Goal: Information Seeking & Learning: Learn about a topic

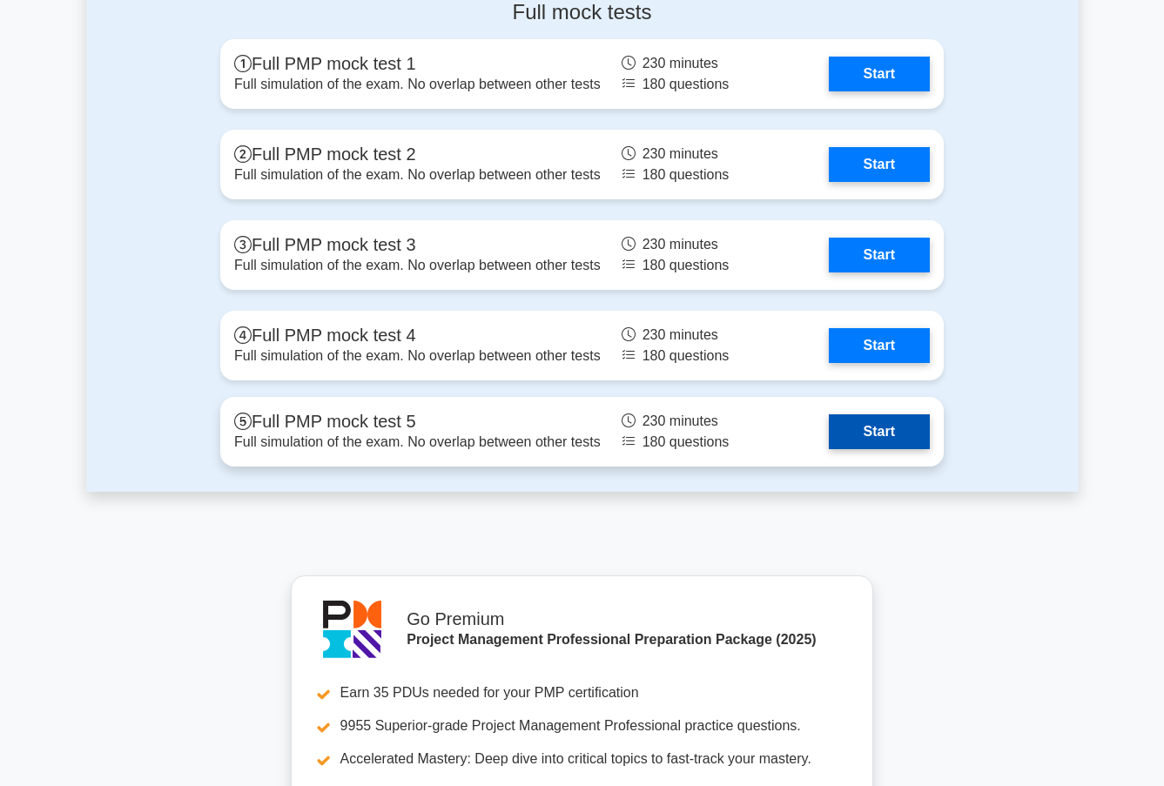
scroll to position [5080, 0]
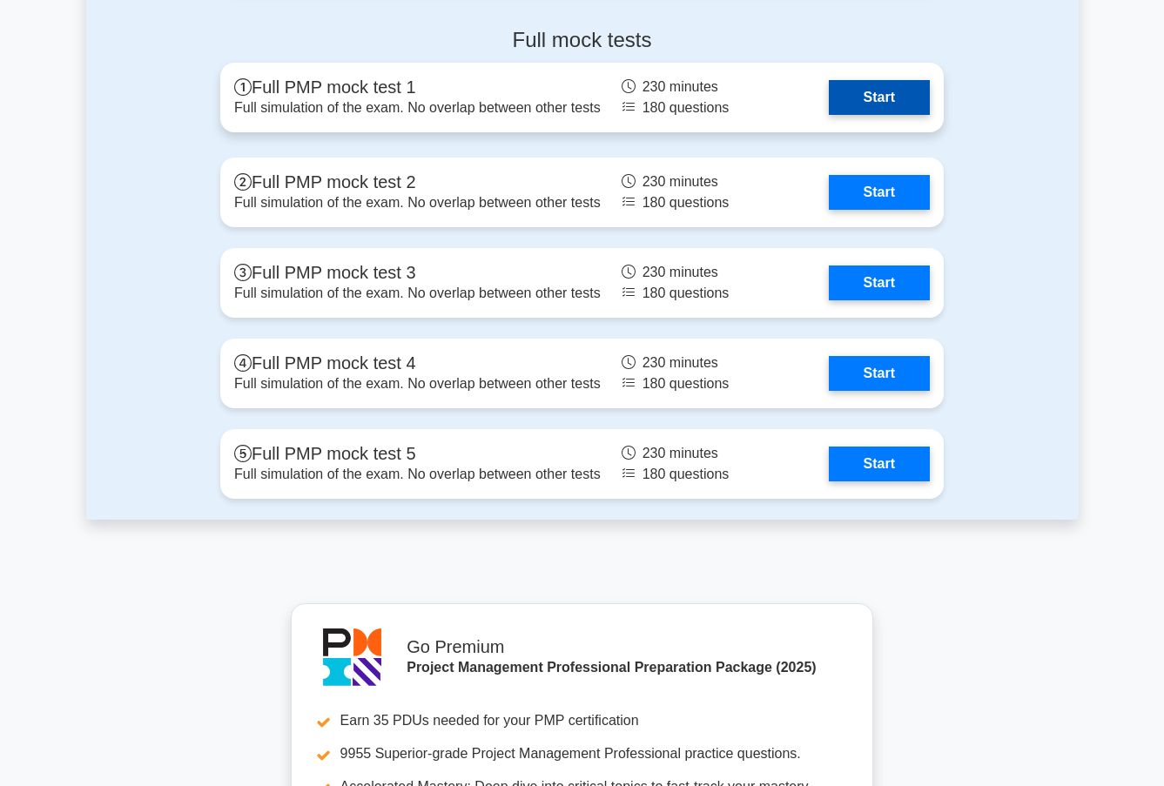
click at [883, 86] on link "Start" at bounding box center [879, 97] width 101 height 35
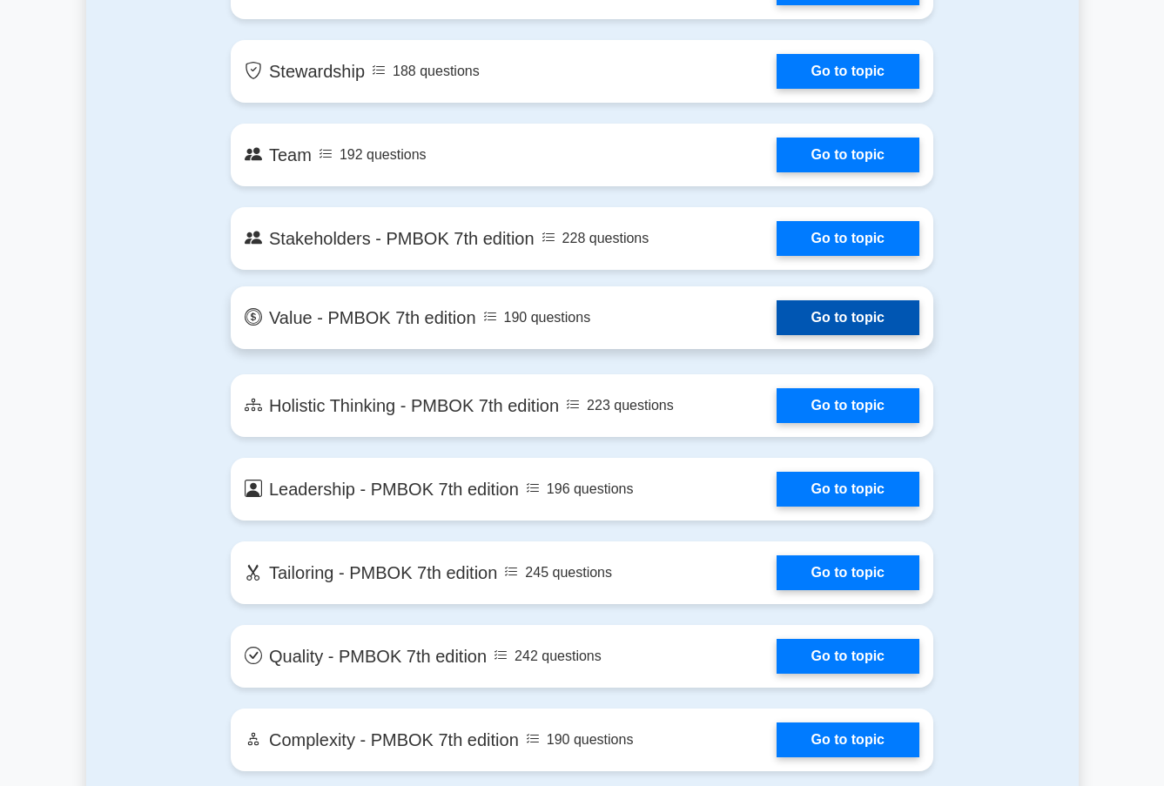
scroll to position [3498, 0]
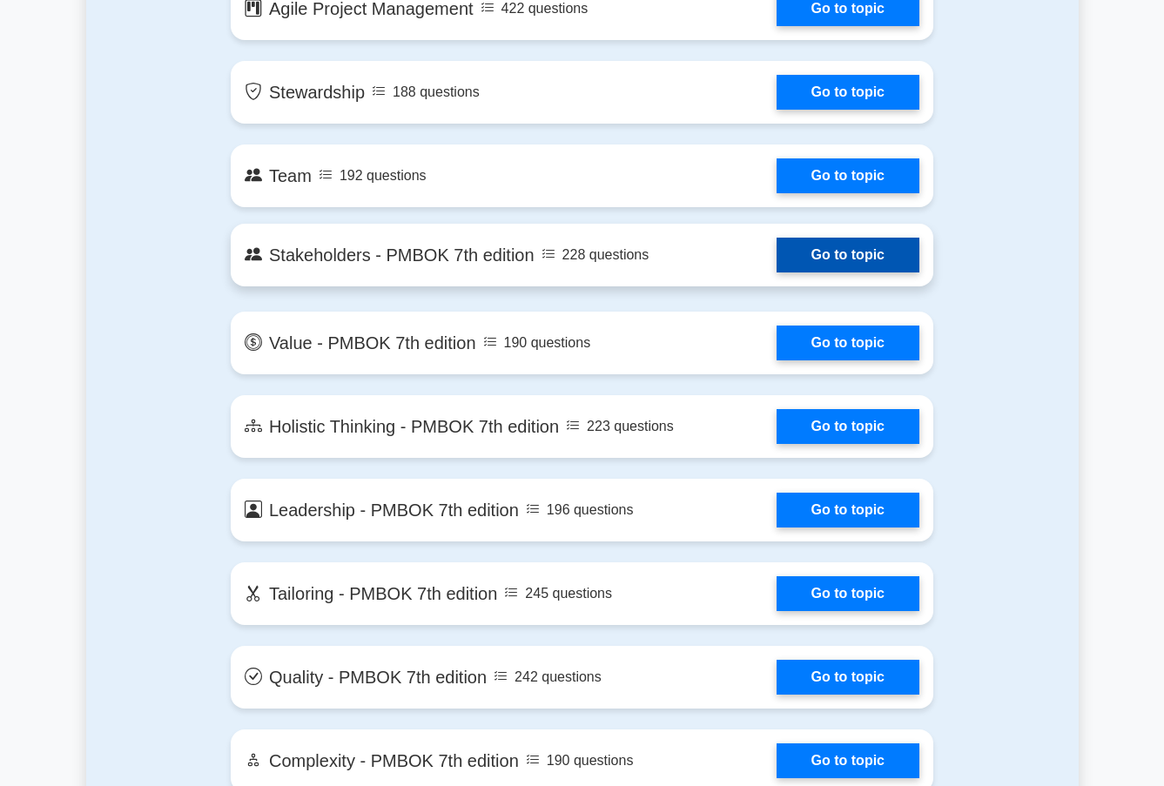
click at [813, 240] on link "Go to topic" at bounding box center [847, 255] width 143 height 35
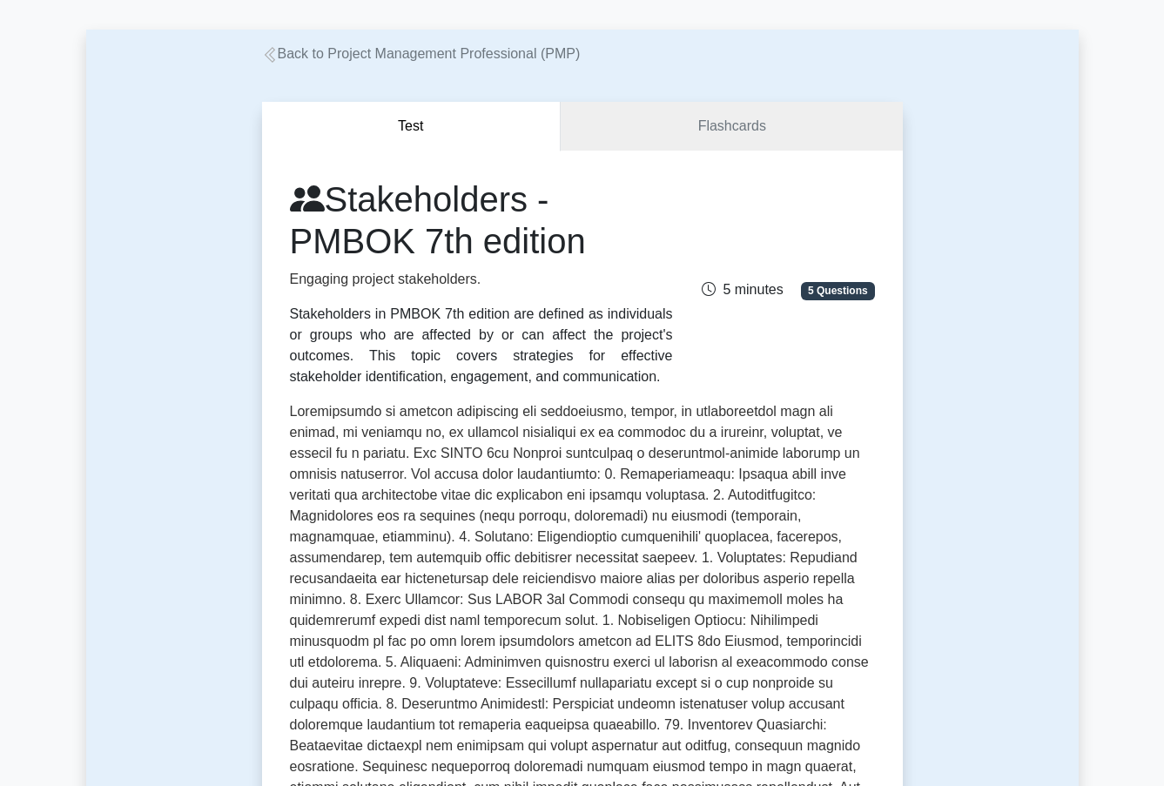
scroll to position [57, 0]
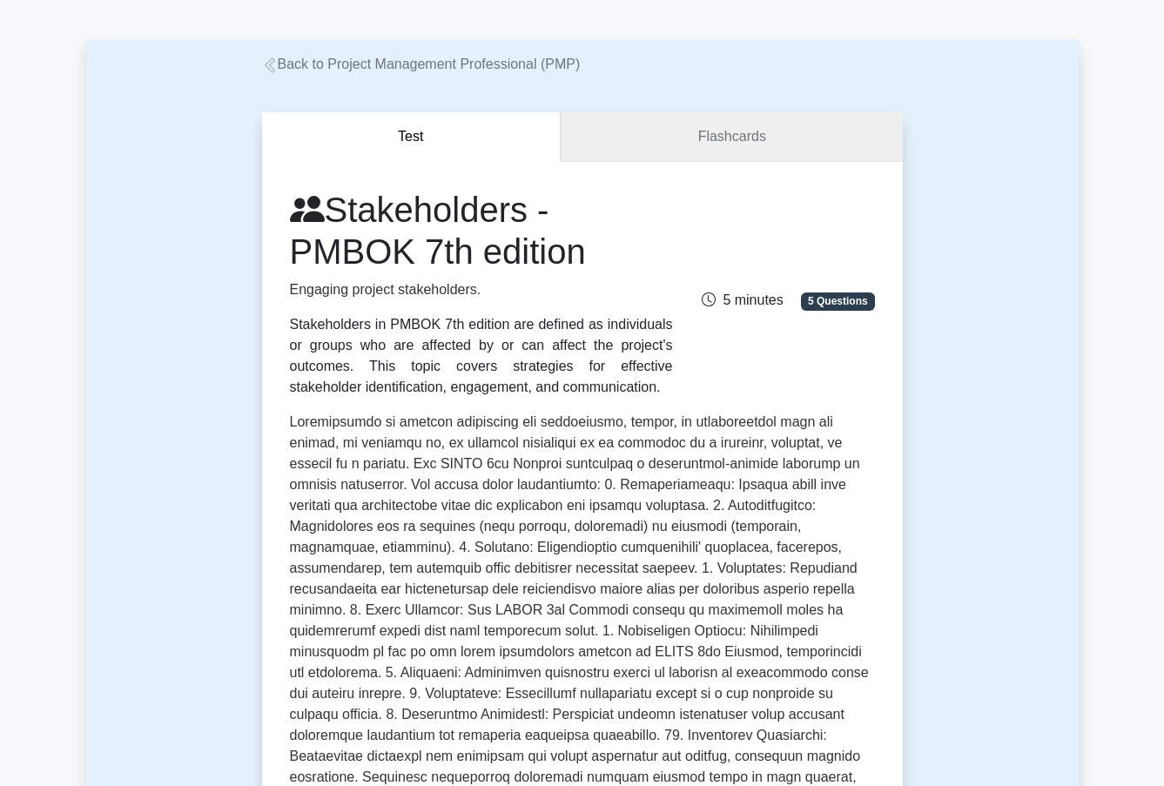
click at [719, 140] on link "Flashcards" at bounding box center [731, 137] width 341 height 50
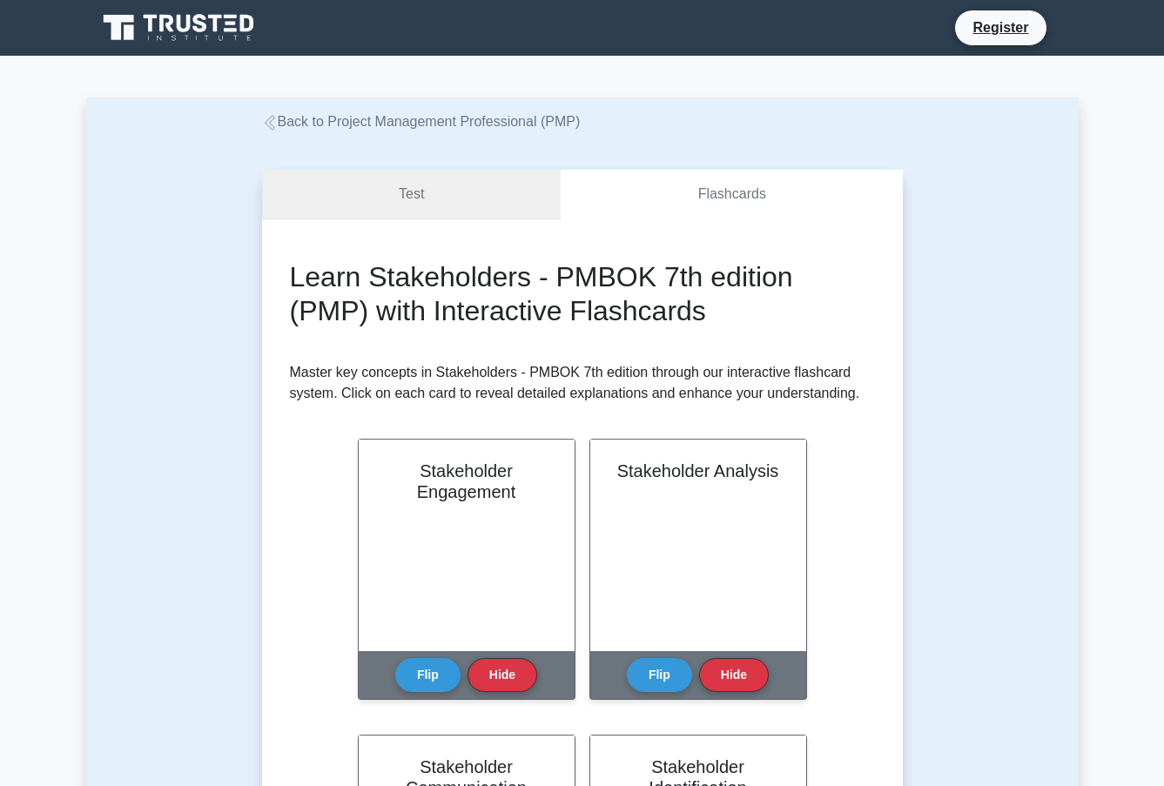
click at [433, 182] on link "Test" at bounding box center [411, 195] width 299 height 50
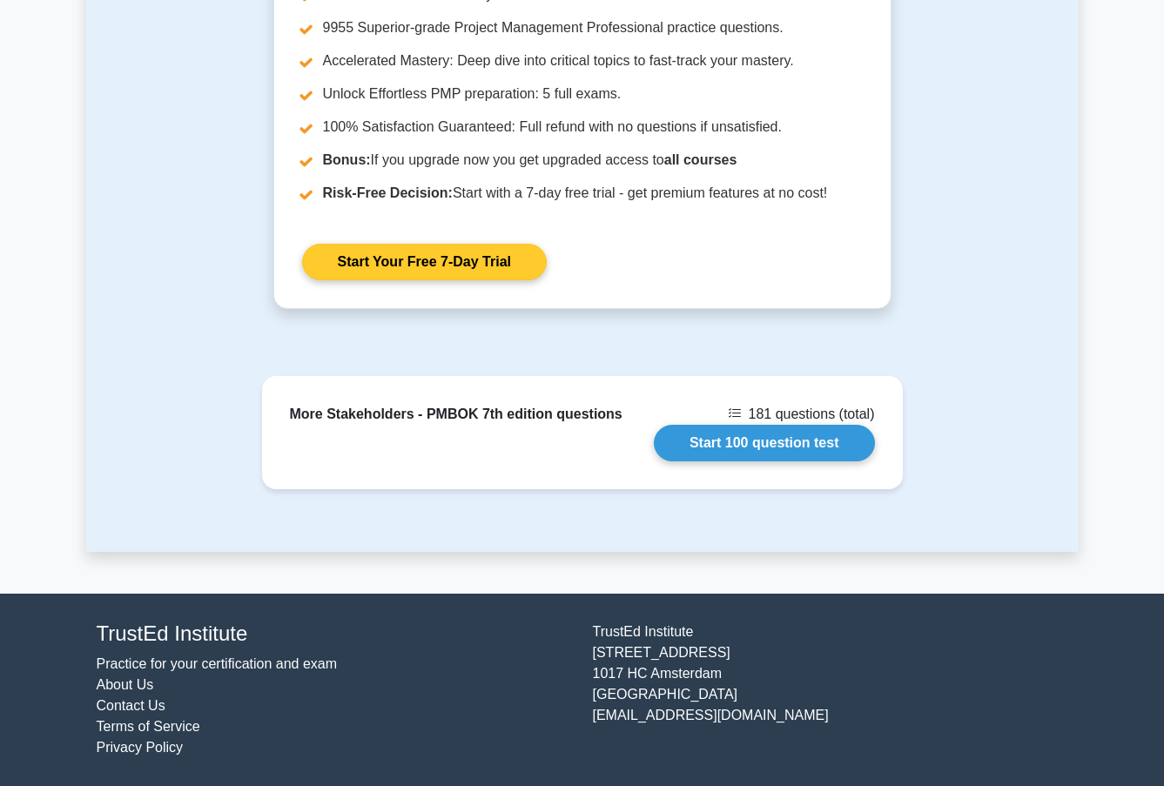
scroll to position [2678, 0]
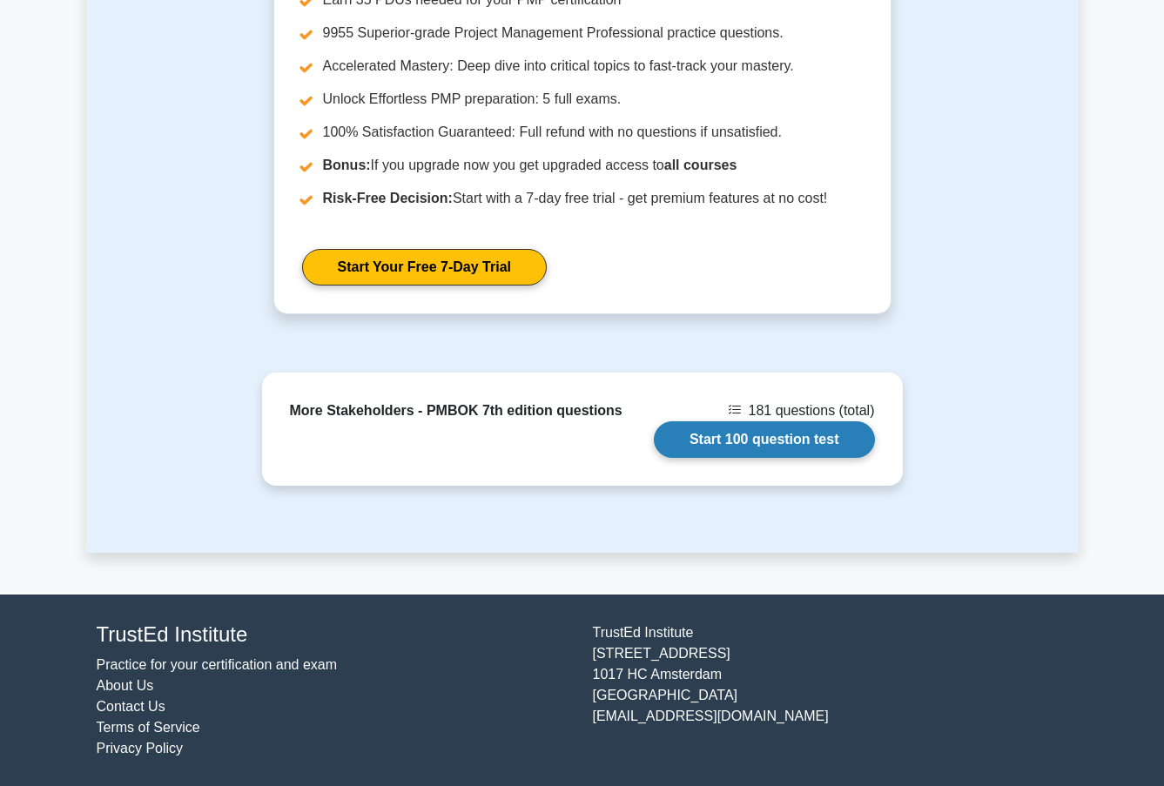
click at [789, 448] on link "Start 100 question test" at bounding box center [764, 439] width 221 height 37
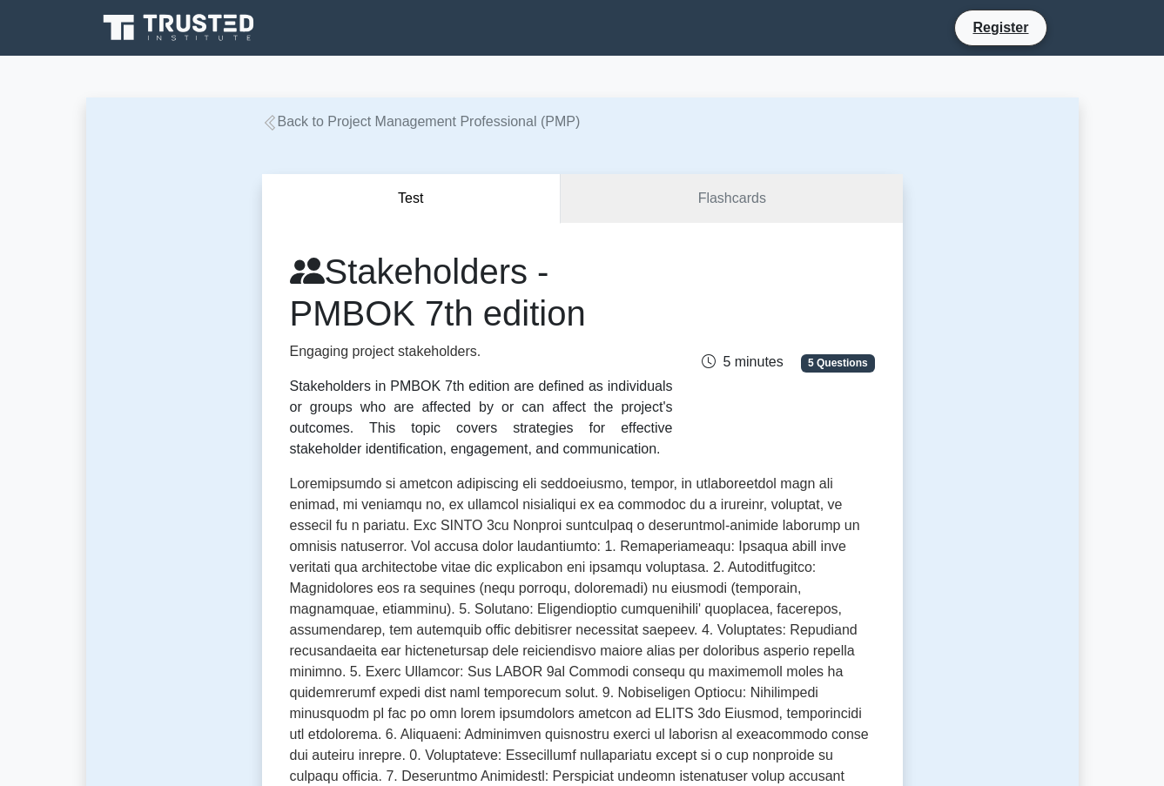
scroll to position [0, 0]
click at [218, 30] on icon at bounding box center [180, 27] width 167 height 33
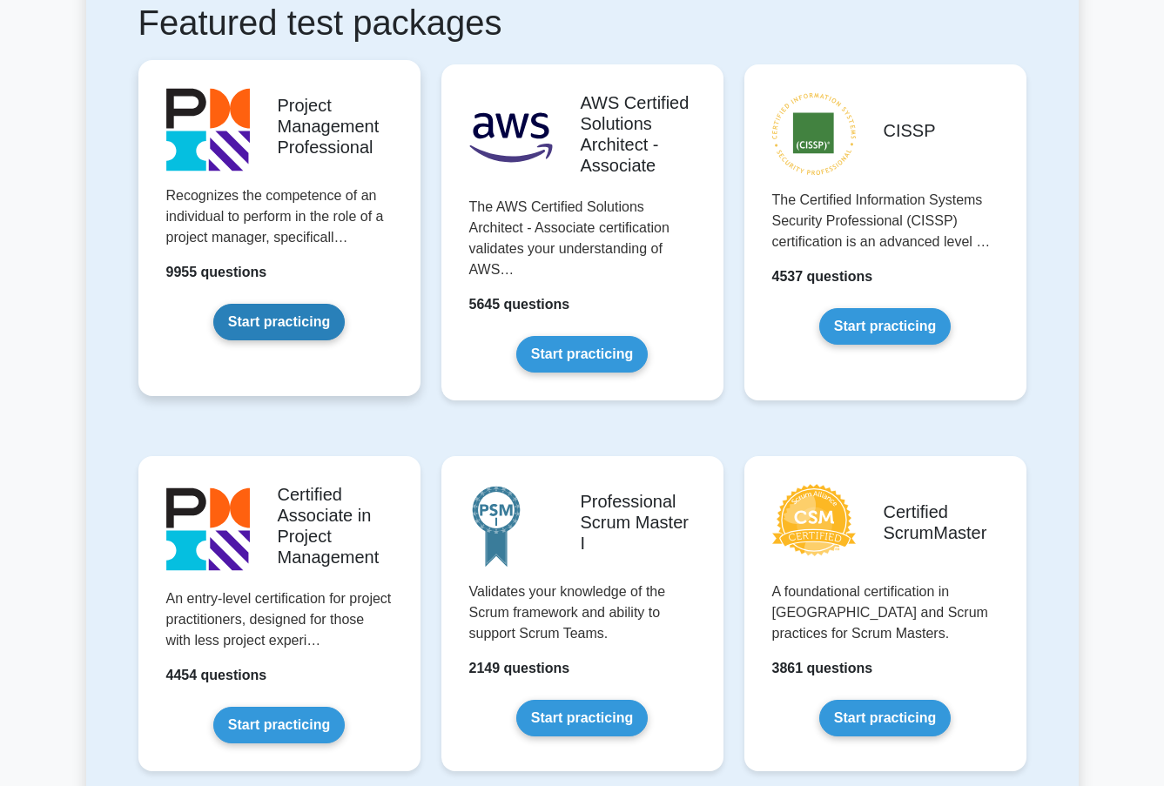
scroll to position [346, 0]
